Goal: Book appointment/travel/reservation

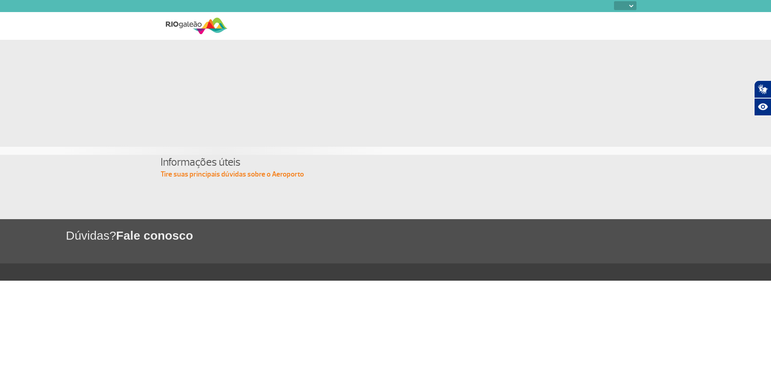
select select
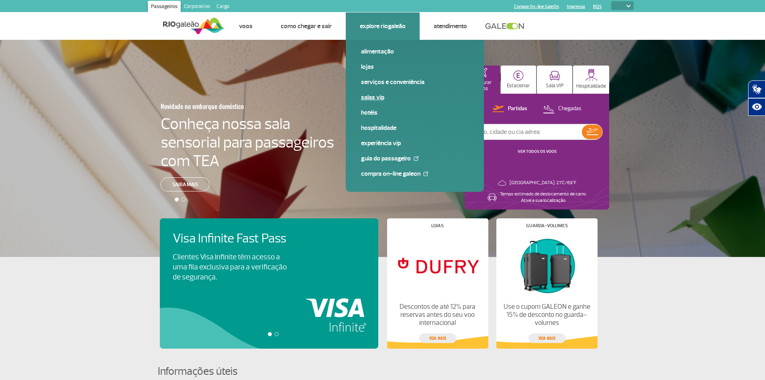
click at [376, 96] on link "Salas VIP" at bounding box center [415, 97] width 108 height 9
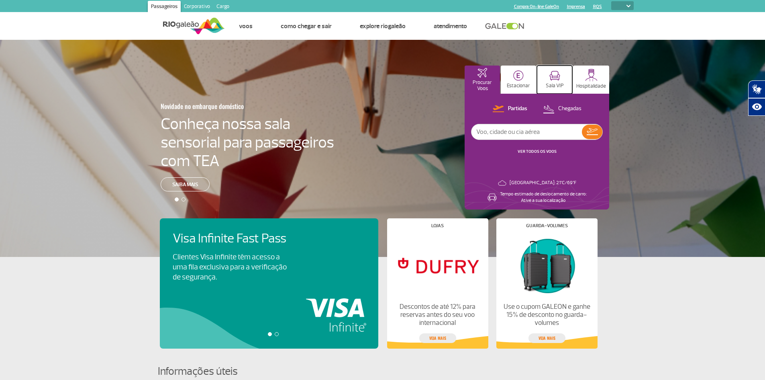
click at [555, 81] on button "Sala VIP" at bounding box center [554, 79] width 35 height 28
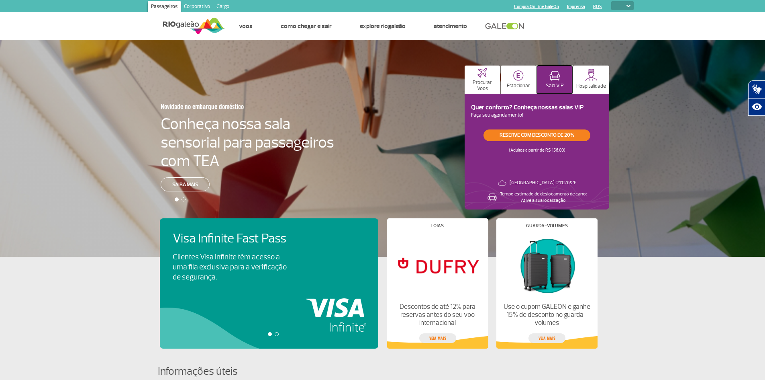
click at [550, 82] on button "Sala VIP" at bounding box center [554, 79] width 35 height 28
click at [553, 135] on link "Reserve com desconto de 20%" at bounding box center [537, 135] width 107 height 12
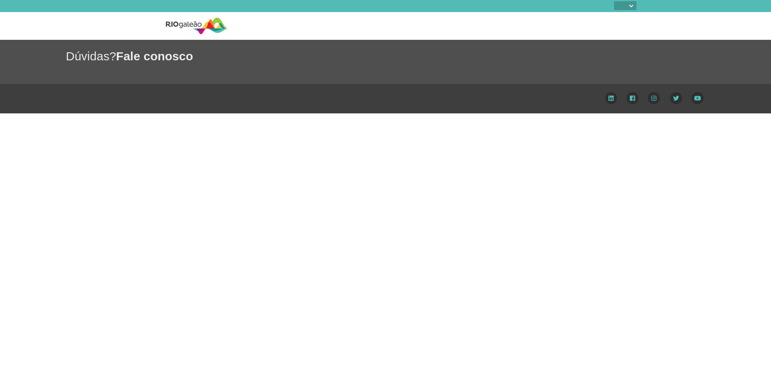
select select
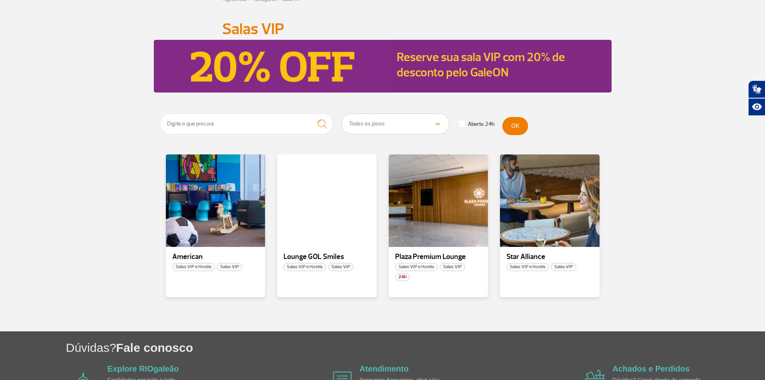
scroll to position [110, 0]
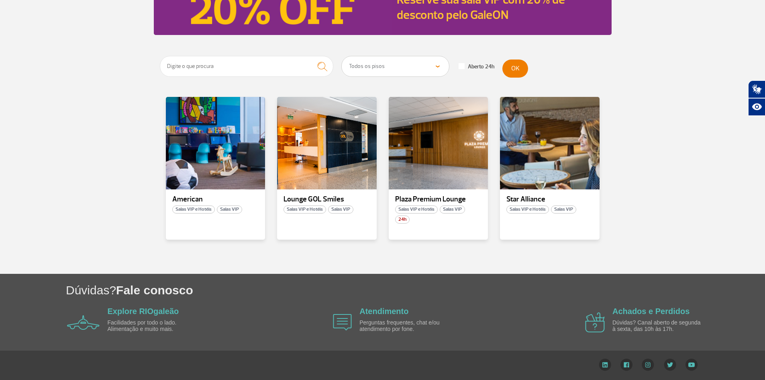
click at [432, 67] on select "Todos os pisos Área Pública (antes do Raio-X) Desembarque Área Pública Desembar…" at bounding box center [395, 66] width 107 height 20
click at [253, 64] on input "text" at bounding box center [247, 66] width 174 height 21
click at [252, 64] on input "text" at bounding box center [247, 66] width 174 height 21
click at [535, 193] on div "Star Alliance Salas VIP e Hotéis Salas VIP" at bounding box center [550, 168] width 100 height 143
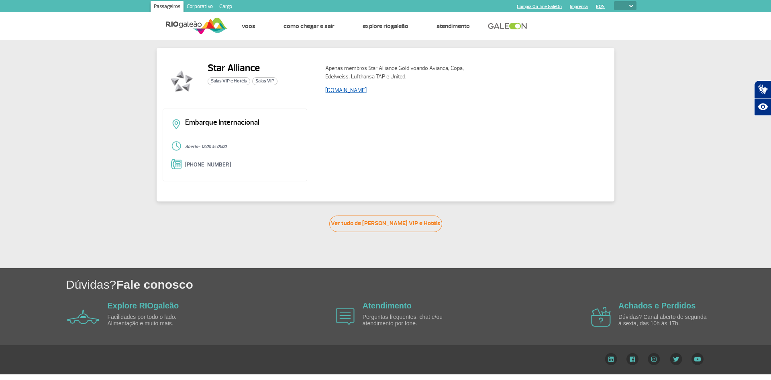
click at [341, 90] on link "www.staralliance.com" at bounding box center [345, 90] width 41 height 7
